Goal: Navigation & Orientation: Find specific page/section

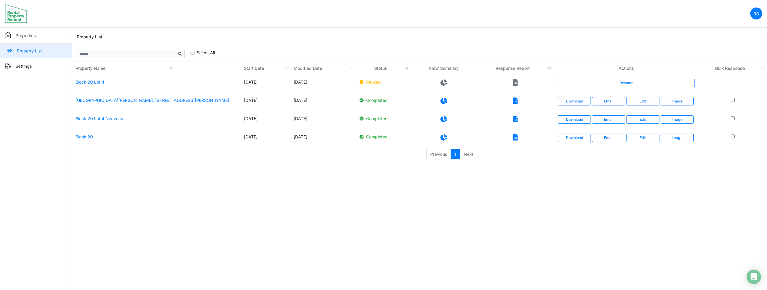
click at [436, 34] on div "Property List" at bounding box center [419, 37] width 685 height 19
drag, startPoint x: 39, startPoint y: 90, endPoint x: 36, endPoint y: 85, distance: 6.3
click at [39, 90] on div "Properties Property List Settings Profile" at bounding box center [36, 173] width 72 height 290
click at [756, 16] on p "RS" at bounding box center [755, 13] width 5 height 6
drag, startPoint x: 664, startPoint y: 38, endPoint x: 78, endPoint y: 58, distance: 586.3
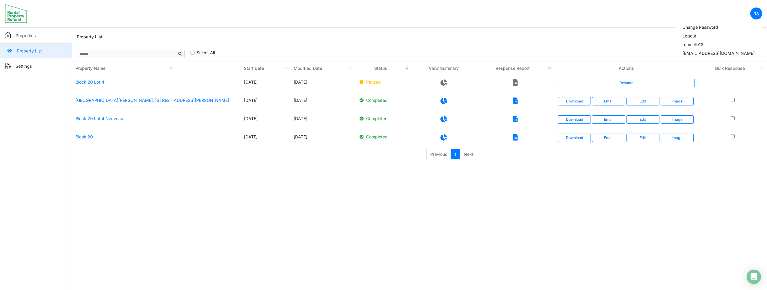
click at [660, 37] on div "Property List" at bounding box center [419, 37] width 685 height 19
drag, startPoint x: 23, startPoint y: 94, endPoint x: 26, endPoint y: 63, distance: 31.3
click at [24, 93] on div "Properties Property List Settings Profile" at bounding box center [36, 173] width 72 height 290
click at [25, 66] on p "Settings" at bounding box center [24, 66] width 16 height 6
click at [640, 34] on div "Property List" at bounding box center [419, 37] width 685 height 19
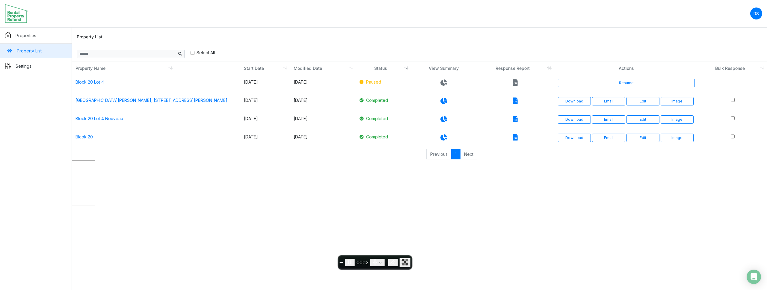
click at [725, 22] on nav "RS Change Password Logout roumelle12 roumelle@outlook.com" at bounding box center [383, 14] width 767 height 28
click at [755, 17] on link "RS" at bounding box center [756, 13] width 12 height 12
drag, startPoint x: 661, startPoint y: 45, endPoint x: 653, endPoint y: 44, distance: 8.4
click at [661, 45] on div "Property List" at bounding box center [419, 37] width 685 height 19
drag, startPoint x: 46, startPoint y: 85, endPoint x: 43, endPoint y: 78, distance: 7.1
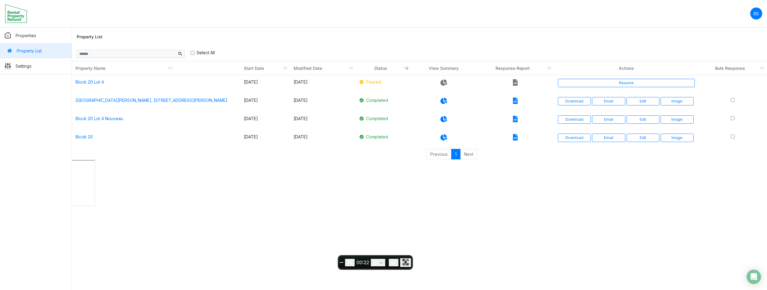
click at [46, 85] on div "Properties Property List Settings Profile" at bounding box center [36, 173] width 72 height 290
click at [37, 91] on div "Properties Property List Settings Profile" at bounding box center [36, 173] width 72 height 290
click at [24, 67] on p "Settings" at bounding box center [24, 66] width 16 height 6
click at [128, 80] on td "Block 20 Lot 4" at bounding box center [156, 84] width 168 height 18
click at [89, 82] on link "Block 20 Lot 4" at bounding box center [89, 81] width 28 height 5
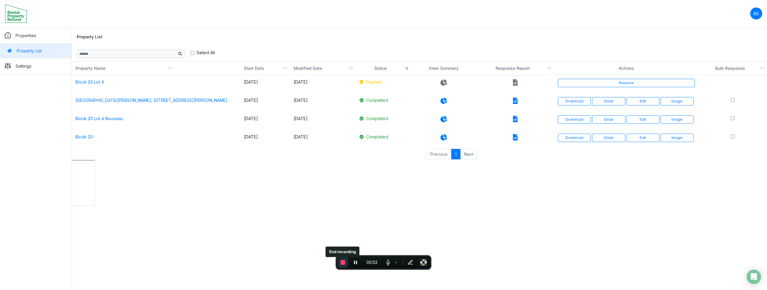
click at [344, 262] on span "End recording" at bounding box center [343, 262] width 5 height 5
